Goal: Task Accomplishment & Management: Complete application form

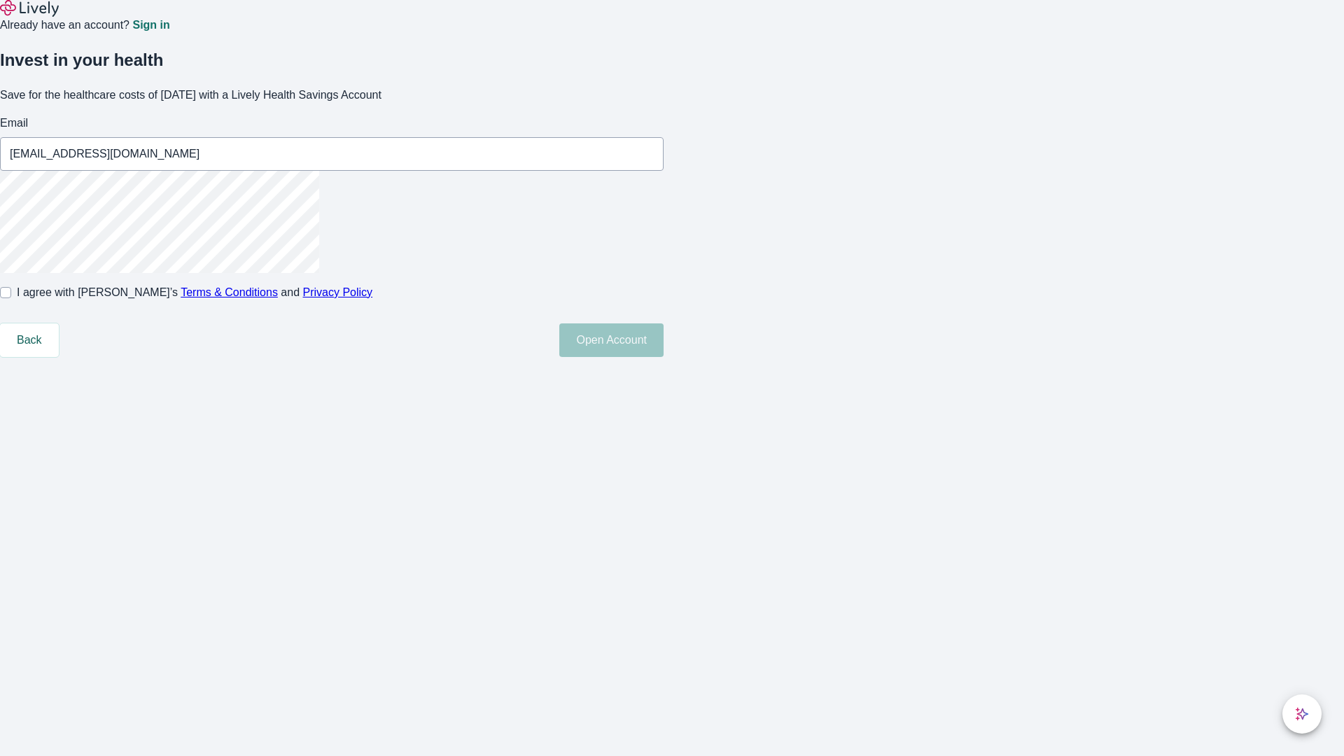
click at [11, 298] on input "I agree with Lively’s Terms & Conditions and Privacy Policy" at bounding box center [5, 292] width 11 height 11
checkbox input "true"
click at [664, 357] on button "Open Account" at bounding box center [611, 340] width 104 height 34
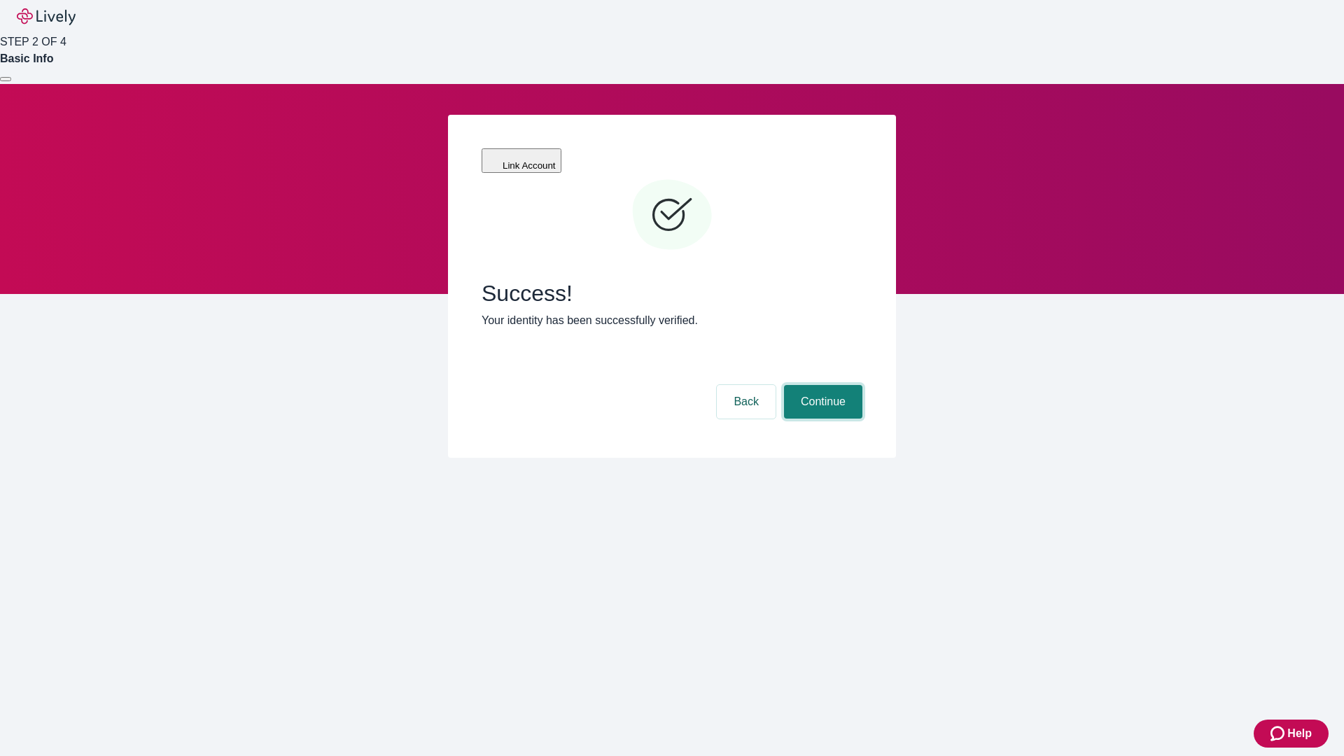
click at [821, 385] on button "Continue" at bounding box center [823, 402] width 78 height 34
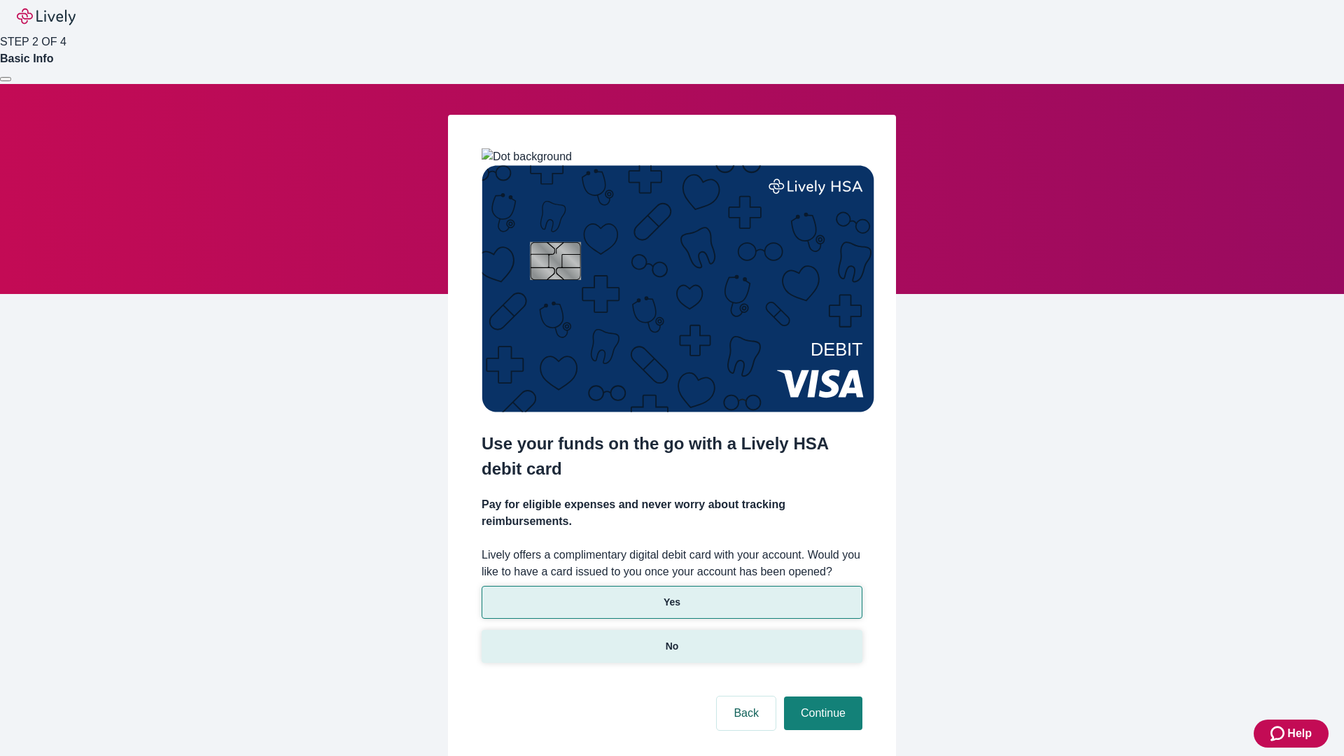
click at [671, 639] on p "No" at bounding box center [672, 646] width 13 height 15
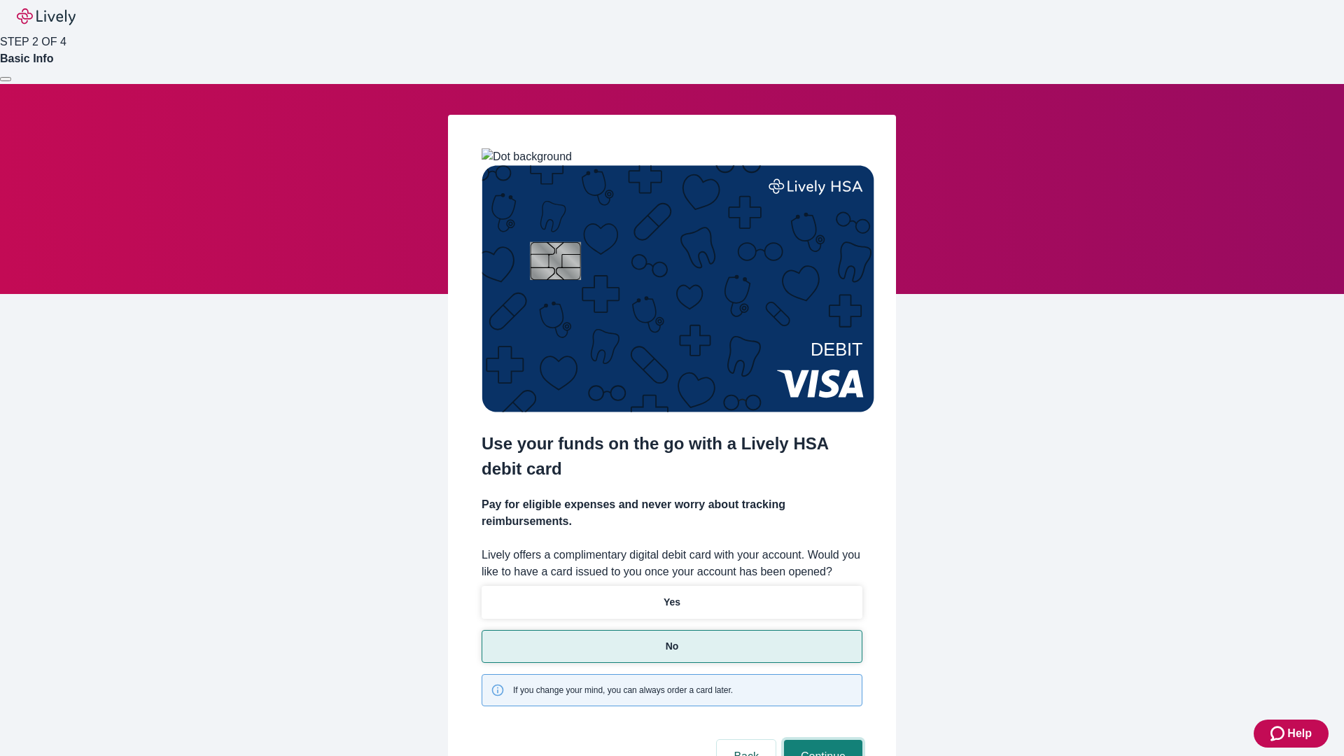
click at [821, 740] on button "Continue" at bounding box center [823, 757] width 78 height 34
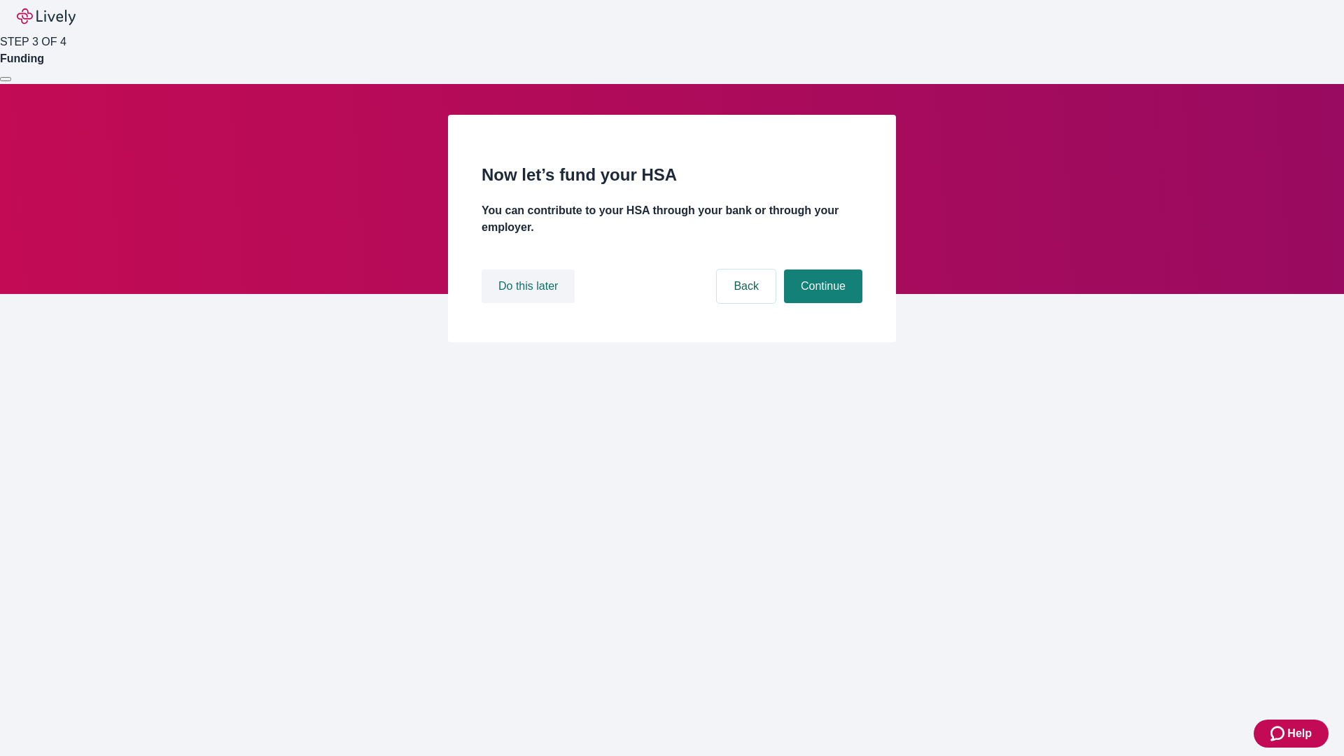
click at [530, 303] on button "Do this later" at bounding box center [528, 287] width 93 height 34
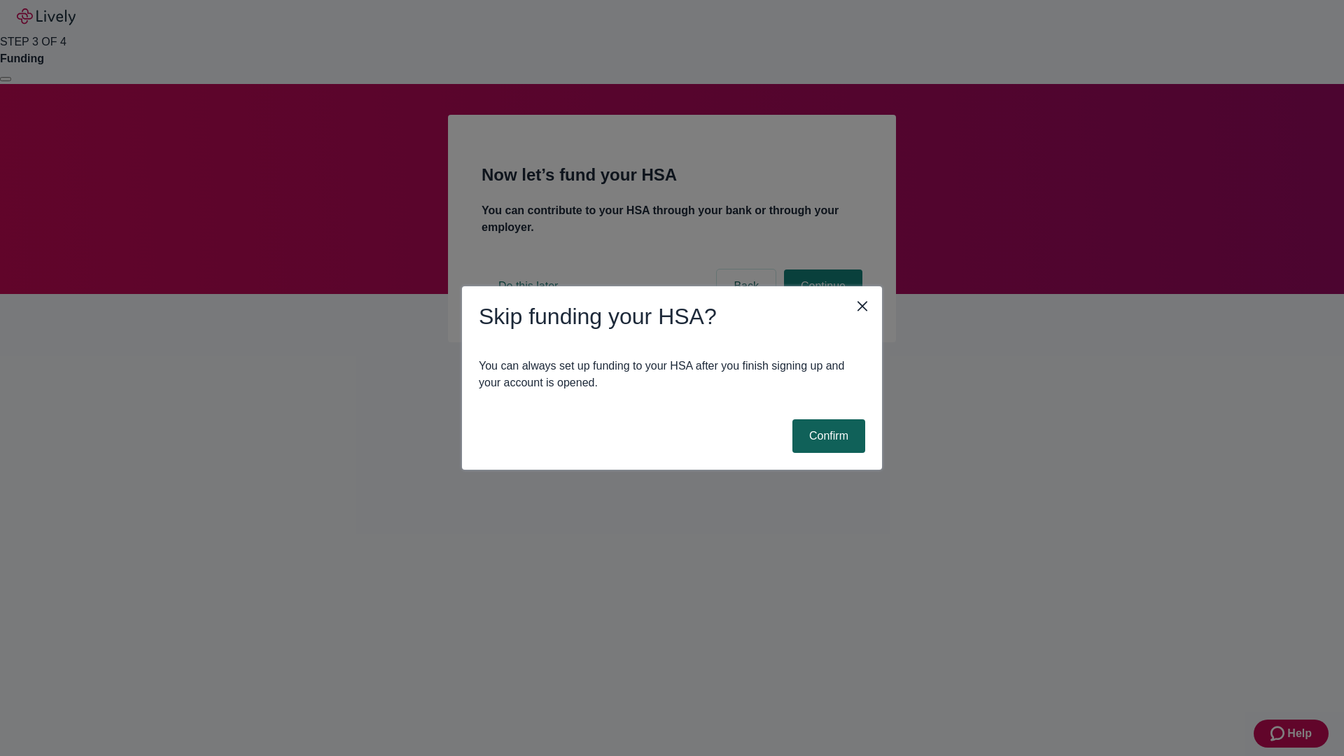
click at [827, 436] on button "Confirm" at bounding box center [829, 436] width 73 height 34
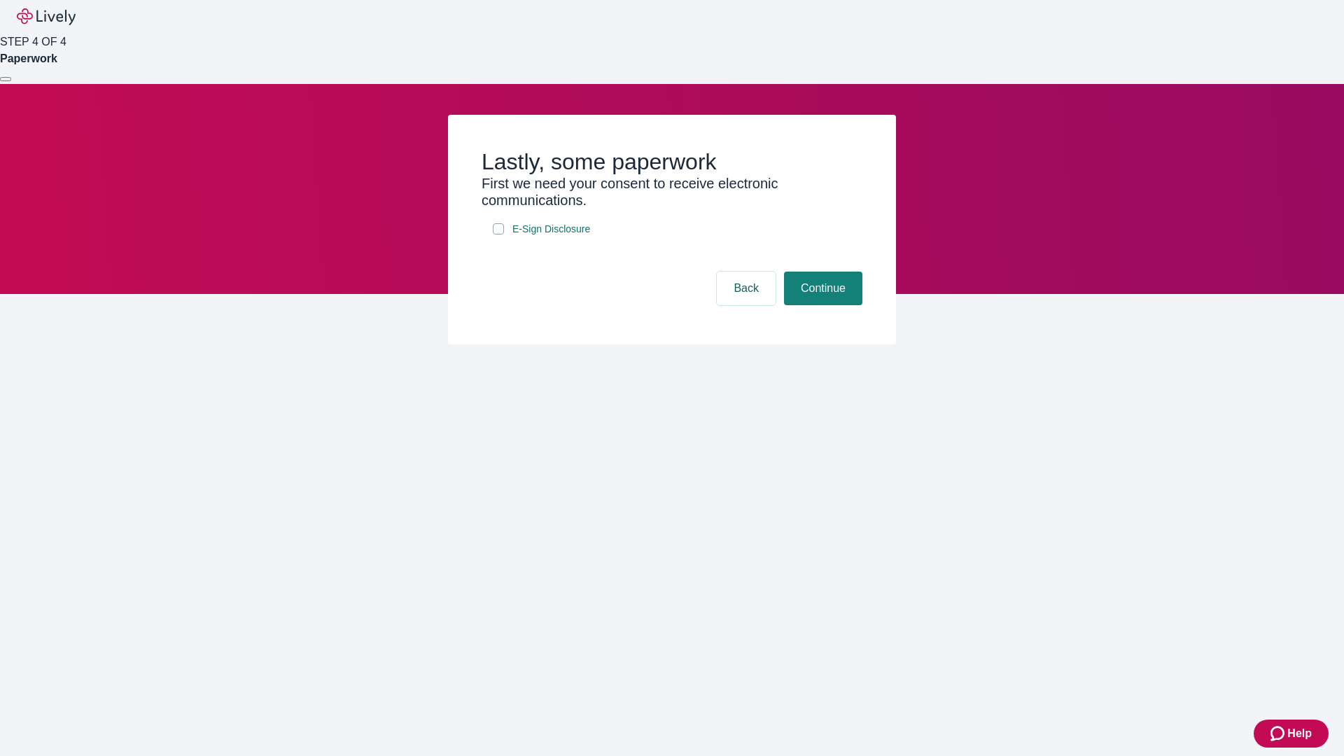
click at [499, 235] on input "E-Sign Disclosure" at bounding box center [498, 228] width 11 height 11
checkbox input "true"
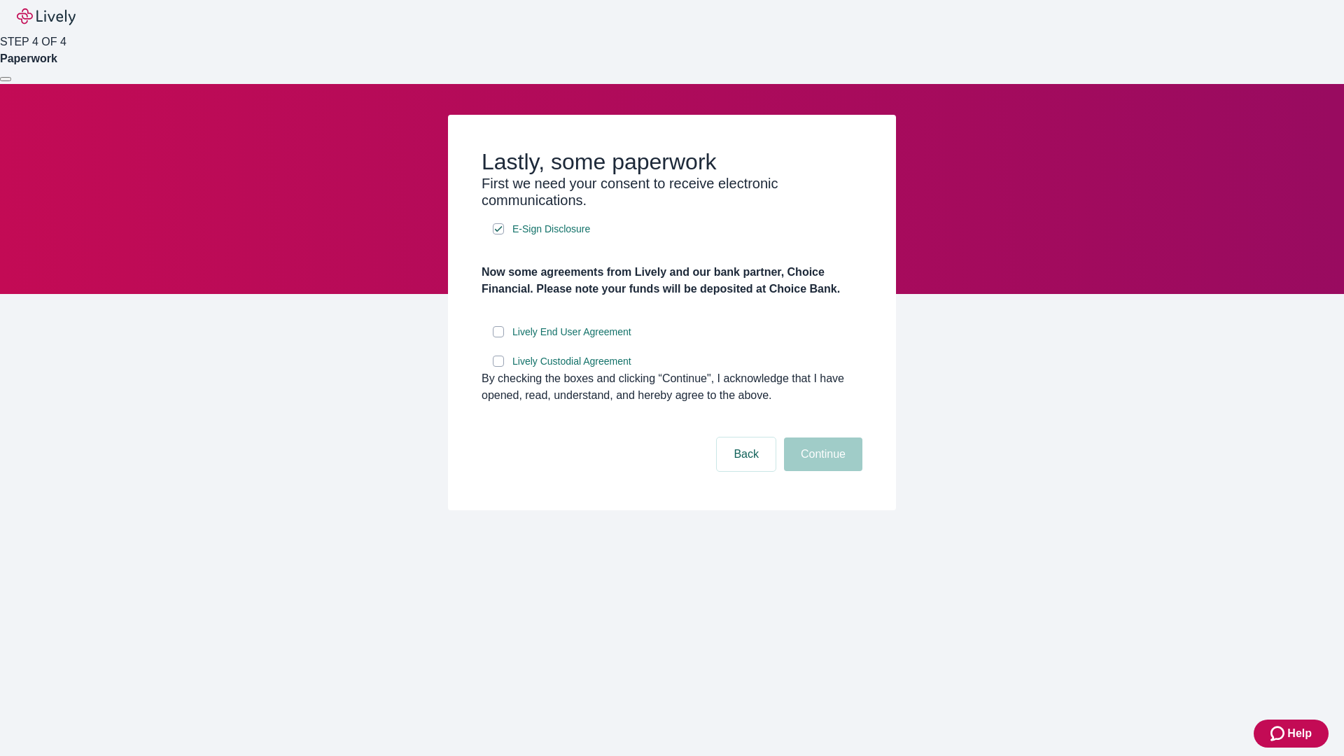
click at [499, 337] on input "Lively End User Agreement" at bounding box center [498, 331] width 11 height 11
checkbox input "true"
click at [499, 367] on input "Lively Custodial Agreement" at bounding box center [498, 361] width 11 height 11
checkbox input "true"
click at [821, 471] on button "Continue" at bounding box center [823, 455] width 78 height 34
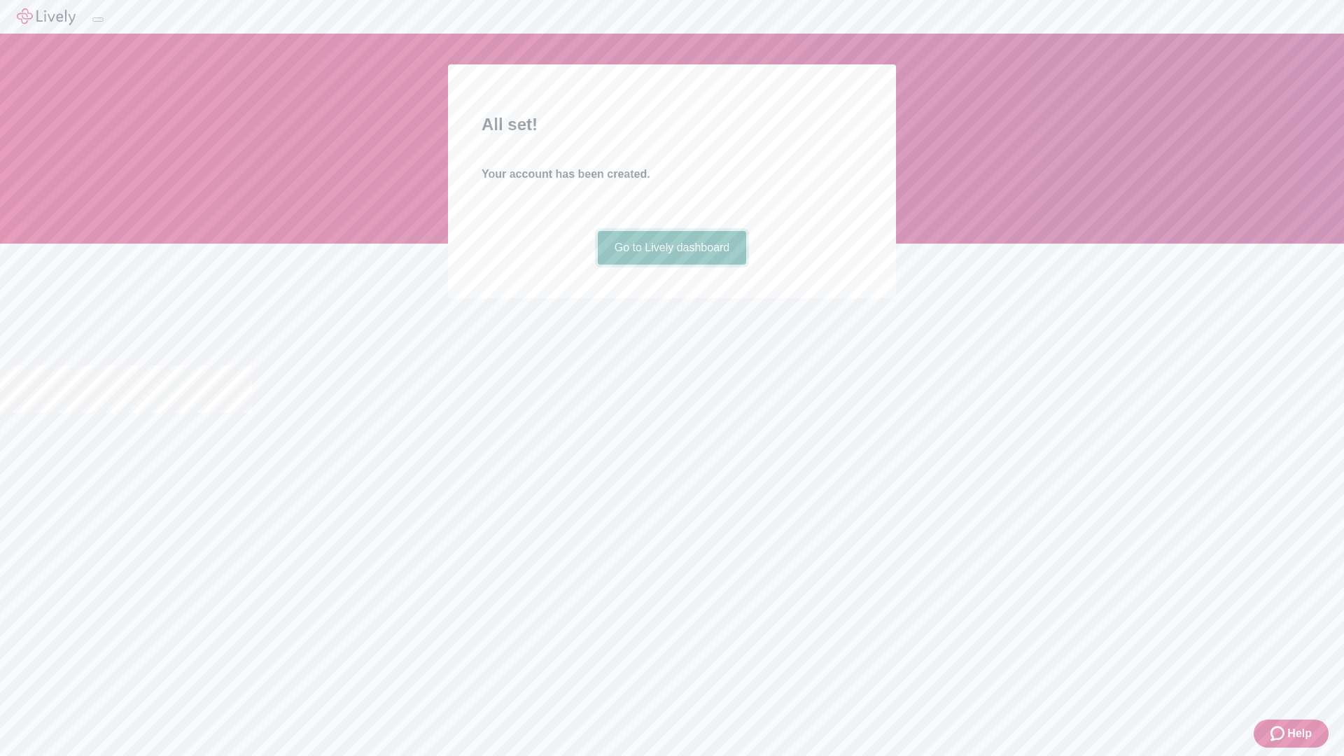
click at [671, 265] on link "Go to Lively dashboard" at bounding box center [672, 248] width 149 height 34
